Goal: Task Accomplishment & Management: Complete application form

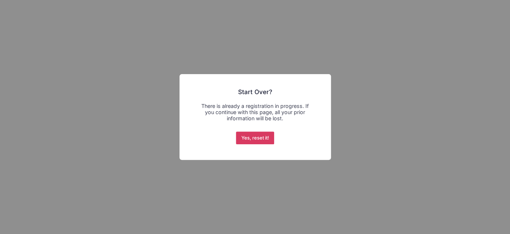
click at [261, 140] on button "Yes, reset it!" at bounding box center [255, 138] width 38 height 13
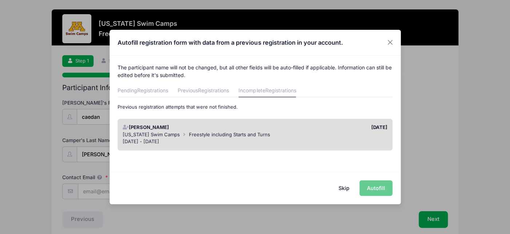
click at [245, 213] on div "Autofill registration form with data from a previous registration in your accou…" at bounding box center [255, 117] width 510 height 234
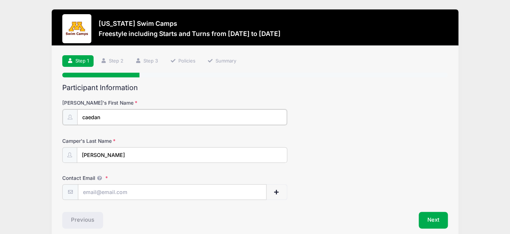
click at [85, 117] on input "caedan" at bounding box center [182, 118] width 210 height 16
type input "Caedan"
click at [85, 155] on input "davies" at bounding box center [182, 155] width 210 height 16
type input "[PERSON_NAME]"
type input "[EMAIL_ADDRESS][DOMAIN_NAME]"
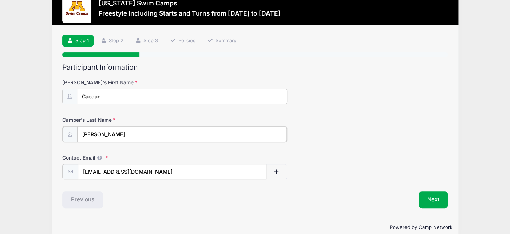
scroll to position [32, 0]
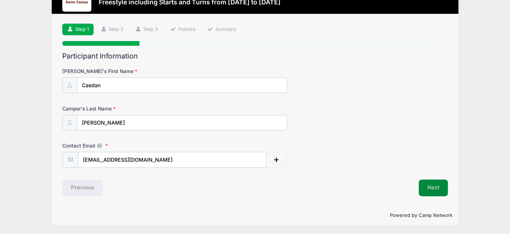
click at [433, 190] on button "Next" at bounding box center [433, 188] width 29 height 17
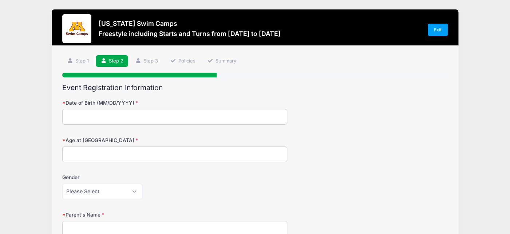
scroll to position [0, 0]
click at [218, 120] on input "Date of Birth (MM/DD/YYYY)" at bounding box center [174, 117] width 225 height 16
click at [74, 117] on input "07292010" at bounding box center [174, 117] width 225 height 16
click at [82, 118] on input "07/292010" at bounding box center [174, 117] width 225 height 16
type input "07/29/2010"
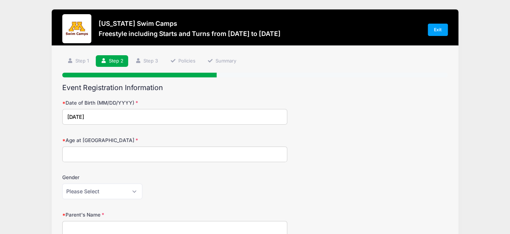
click at [76, 155] on input "Age at Camp" at bounding box center [174, 155] width 225 height 16
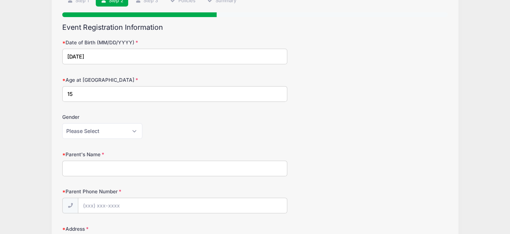
scroll to position [78, 0]
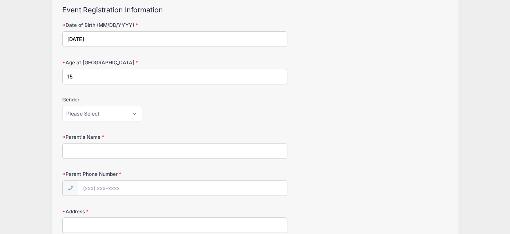
type input "15"
select select "Male"
click option "Male" at bounding box center [0, 0] width 0 height 0
click at [109, 151] on input "Parent's Name" at bounding box center [174, 151] width 225 height 16
type input "Christina Davies"
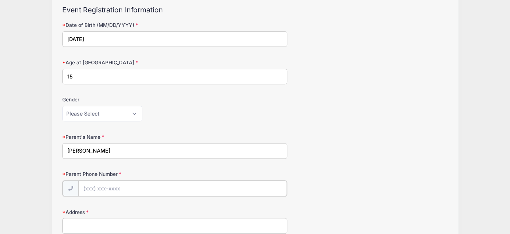
click at [119, 189] on input "Parent Phone Number" at bounding box center [182, 189] width 209 height 16
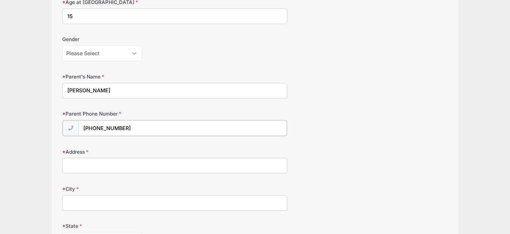
scroll to position [139, 0]
type input "(651) 206-4498"
click at [91, 167] on input "Address" at bounding box center [174, 164] width 225 height 16
type input "26530 Quinlan Ave"
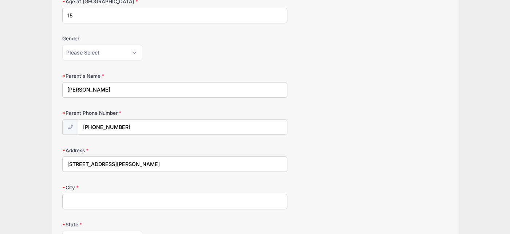
type input "Lindstrom"
select select "MN"
type input "55045"
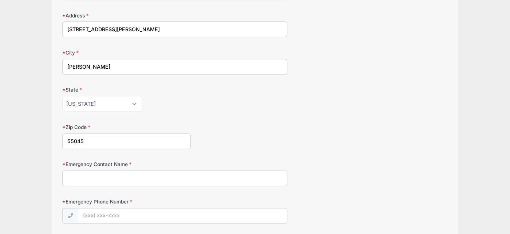
scroll to position [281, 0]
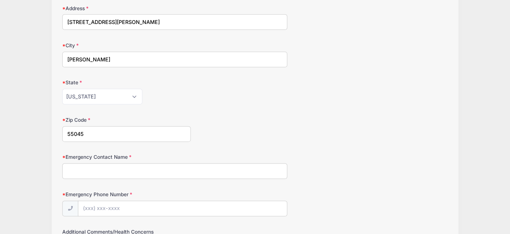
click at [93, 172] on input "Emergency Contact Name" at bounding box center [174, 171] width 225 height 16
type input "Christina Davies"
click at [107, 209] on input "Emergency Phone Number" at bounding box center [182, 209] width 209 height 16
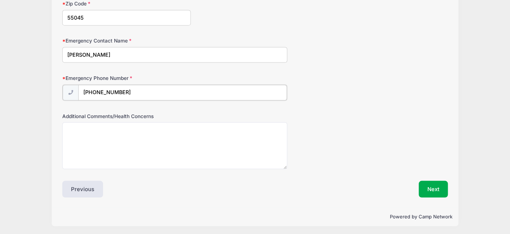
scroll to position [399, 0]
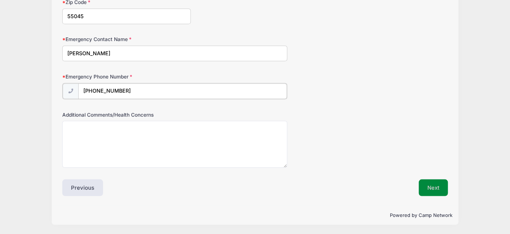
type input "(651) 206-4498"
click at [440, 188] on button "Next" at bounding box center [433, 187] width 29 height 17
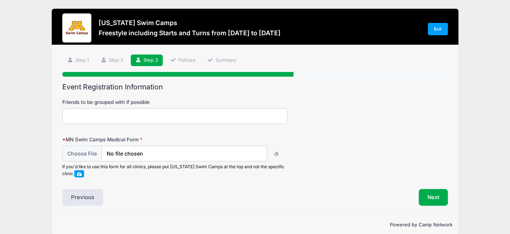
scroll to position [0, 0]
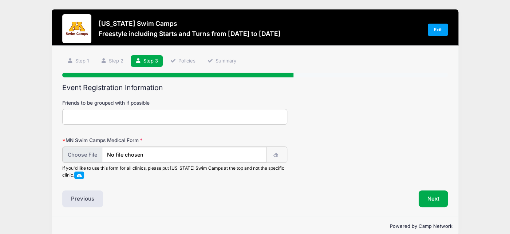
click at [84, 156] on input "file" at bounding box center [165, 155] width 204 height 16
type input "C:\fakepath\Caedan Davies Swim Camp.pdf"
click at [434, 198] on button "Next" at bounding box center [433, 198] width 29 height 17
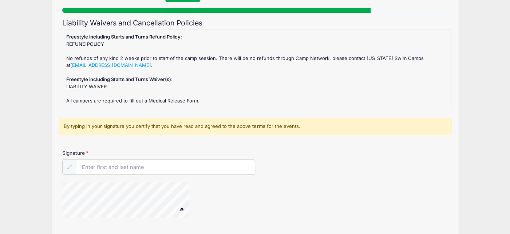
scroll to position [66, 0]
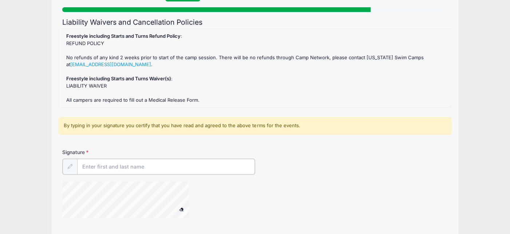
click at [194, 165] on input "Signature" at bounding box center [166, 167] width 178 height 16
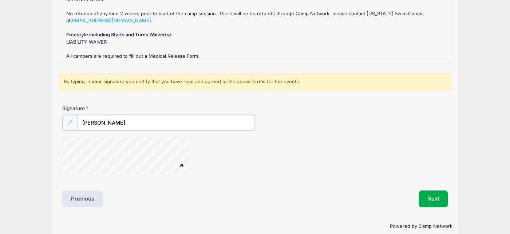
scroll to position [120, 0]
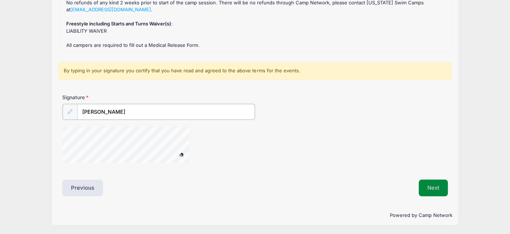
type input "Christina Davies"
click at [433, 184] on button "Next" at bounding box center [433, 187] width 29 height 17
click at [435, 189] on button "Next" at bounding box center [433, 188] width 29 height 17
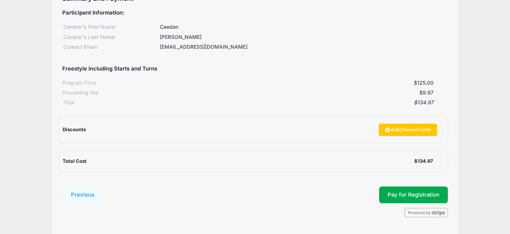
scroll to position [92, 0]
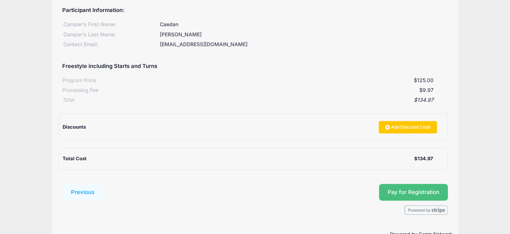
click at [424, 193] on span "Pay for Registration" at bounding box center [413, 192] width 52 height 7
